Goal: Transaction & Acquisition: Purchase product/service

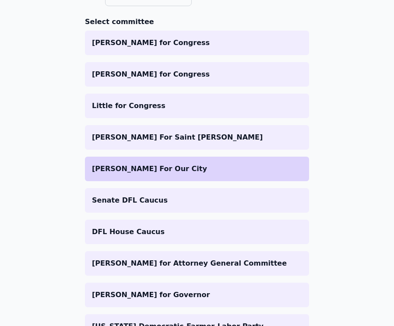
scroll to position [109, 0]
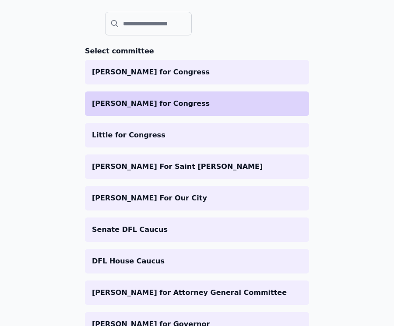
click at [158, 104] on p "[PERSON_NAME] for Congress" at bounding box center [197, 103] width 210 height 10
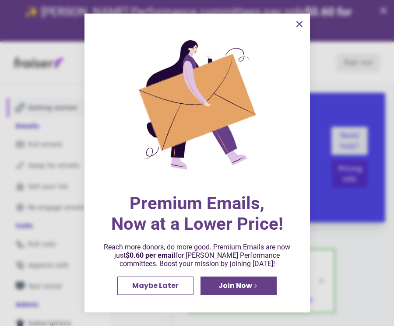
click at [297, 25] on icon "information" at bounding box center [299, 23] width 5 height 5
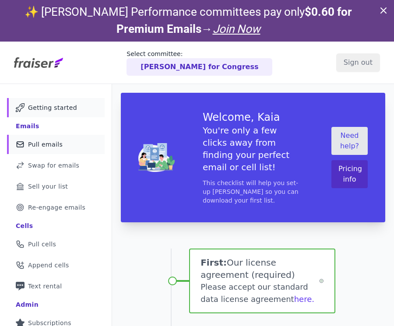
click at [44, 143] on span "Pull emails" at bounding box center [45, 144] width 35 height 9
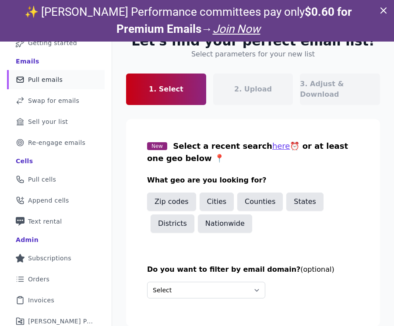
scroll to position [70, 0]
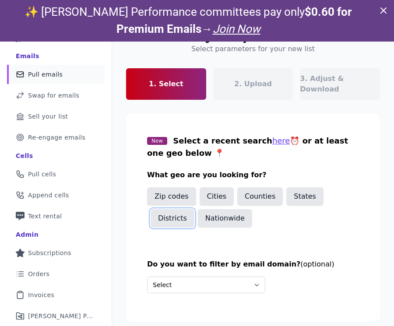
click at [170, 212] on button "Districts" at bounding box center [172, 218] width 44 height 18
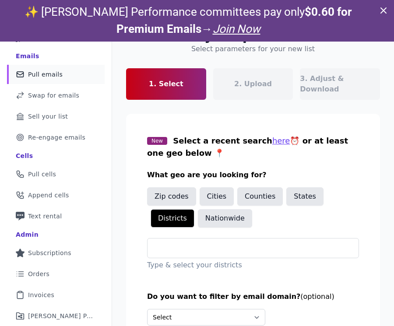
click at [173, 227] on div "New Select a recent search here ⏰ or at least one geo below 📍 What geo are you …" at bounding box center [253, 203] width 212 height 136
click at [175, 243] on input "text" at bounding box center [256, 248] width 204 height 10
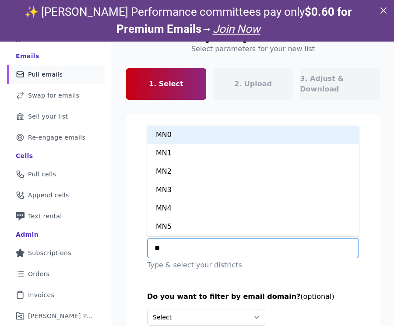
type input "***"
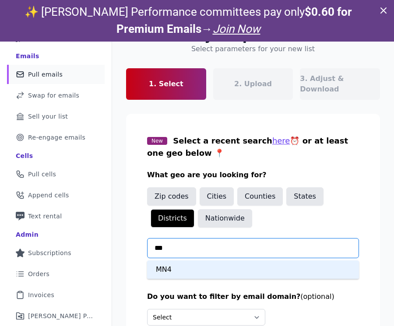
click at [174, 260] on div "MN4" at bounding box center [253, 269] width 212 height 18
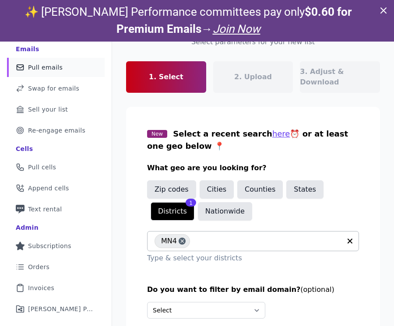
scroll to position [42, 0]
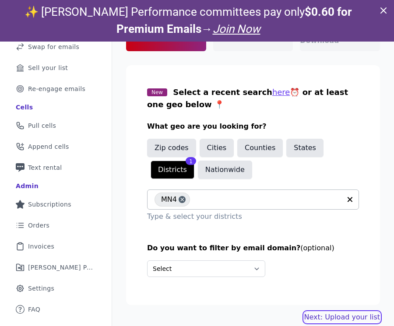
click at [339, 312] on link "Next: Upload your list" at bounding box center [342, 317] width 76 height 10
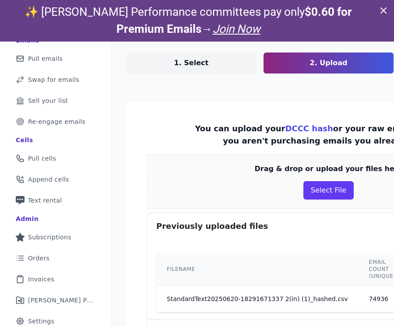
scroll to position [118, 0]
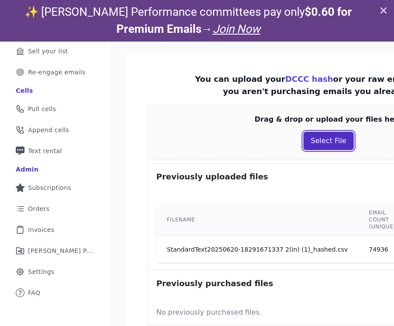
click at [312, 142] on button "Select File" at bounding box center [328, 141] width 50 height 18
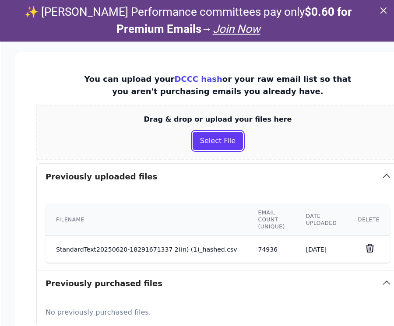
scroll to position [118, 113]
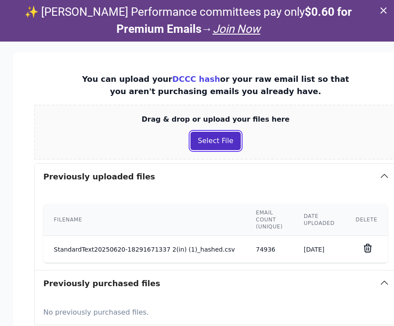
click at [203, 145] on button "Select File" at bounding box center [215, 141] width 50 height 18
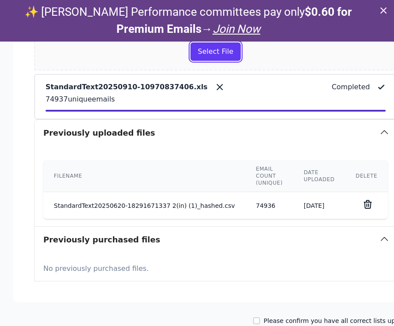
scroll to position [240, 113]
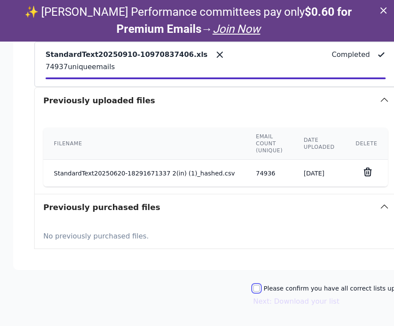
click at [253, 288] on input "Please confirm you have all correct lists uploaded." at bounding box center [256, 288] width 7 height 7
checkbox input "true"
click at [256, 300] on button "Next: Download your list" at bounding box center [296, 301] width 86 height 10
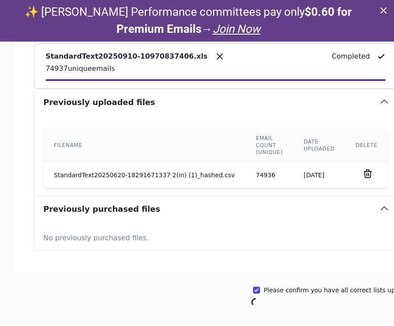
scroll to position [238, 113]
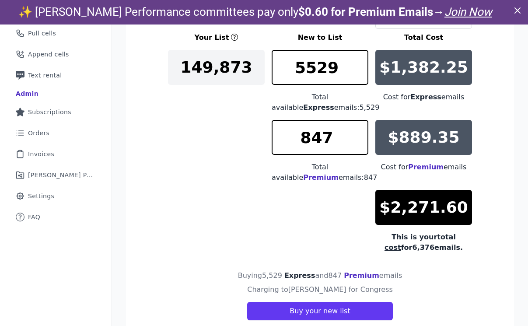
scroll to position [199, 0]
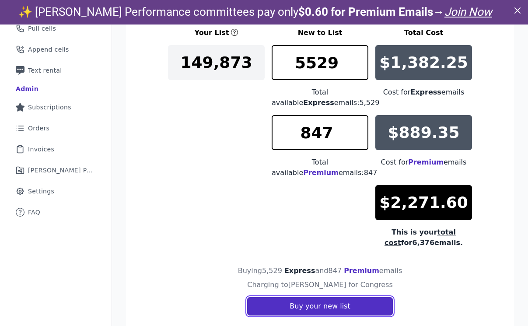
click at [308, 308] on button "Buy your new list" at bounding box center [319, 306] width 145 height 18
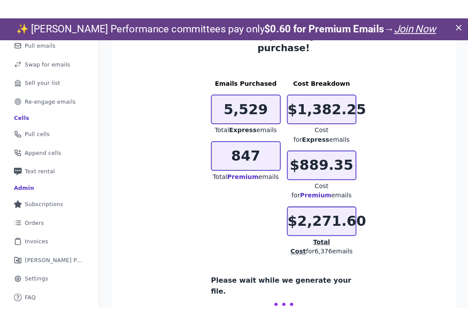
scroll to position [85, 0]
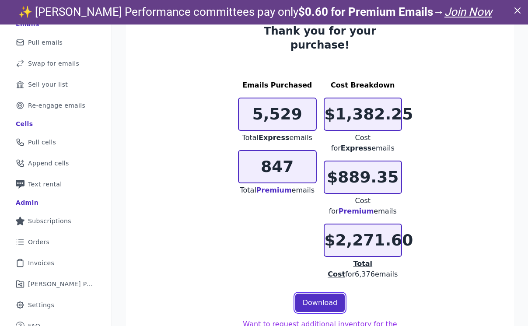
click at [303, 293] on link "Download" at bounding box center [320, 302] width 50 height 18
